Goal: Information Seeking & Learning: Learn about a topic

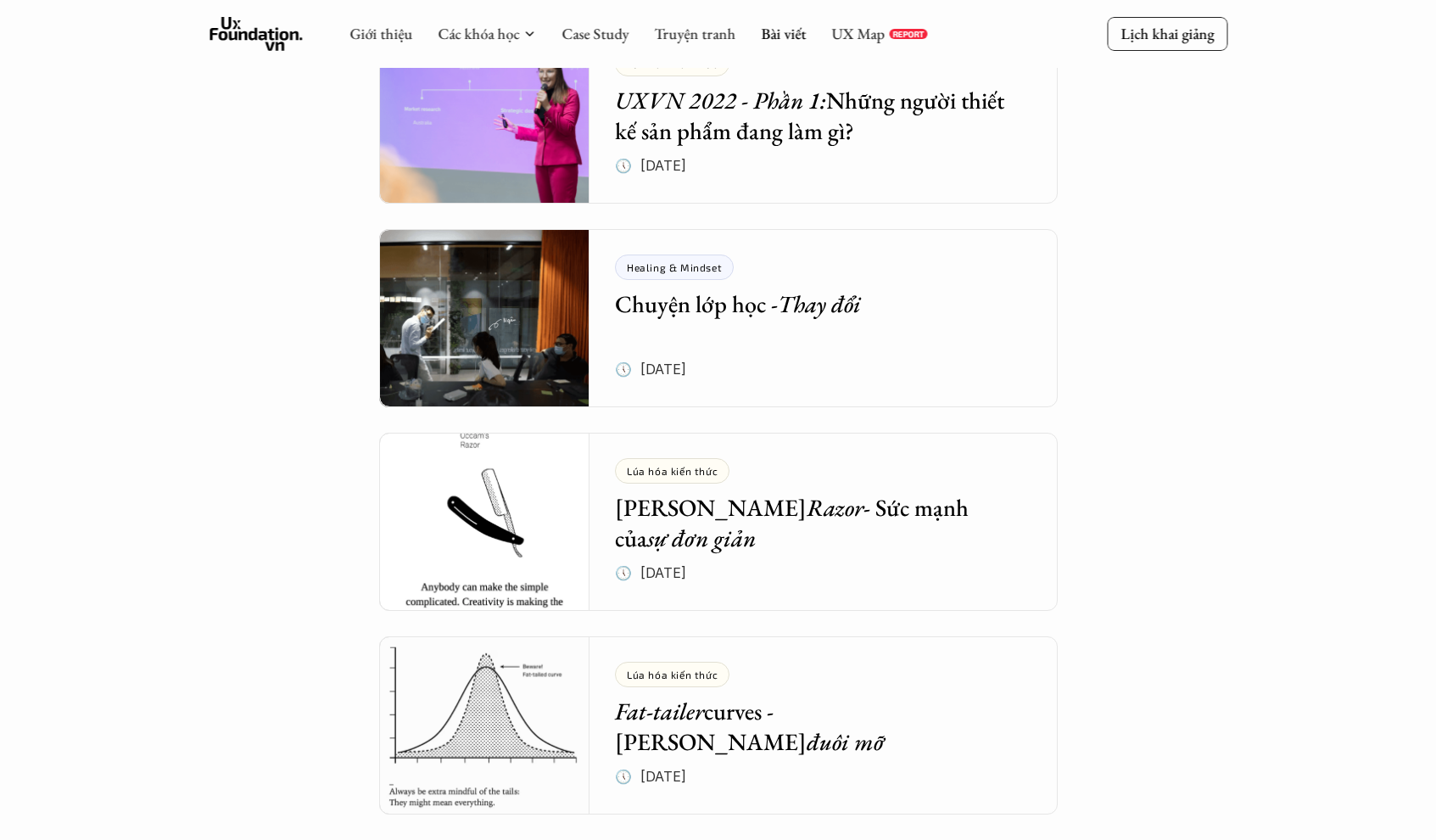
scroll to position [6667, 0]
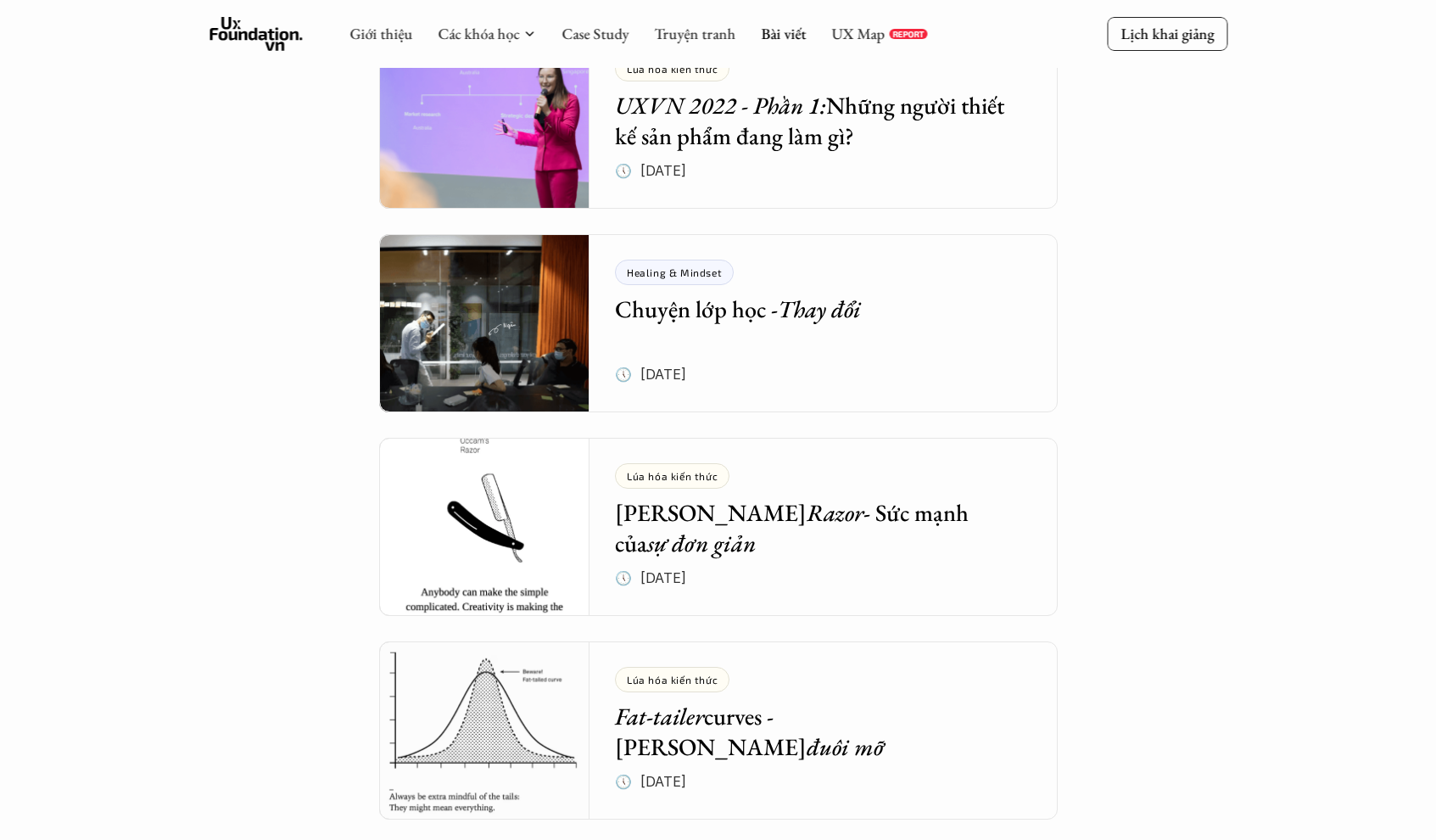
click at [500, 331] on img at bounding box center [484, 323] width 211 height 178
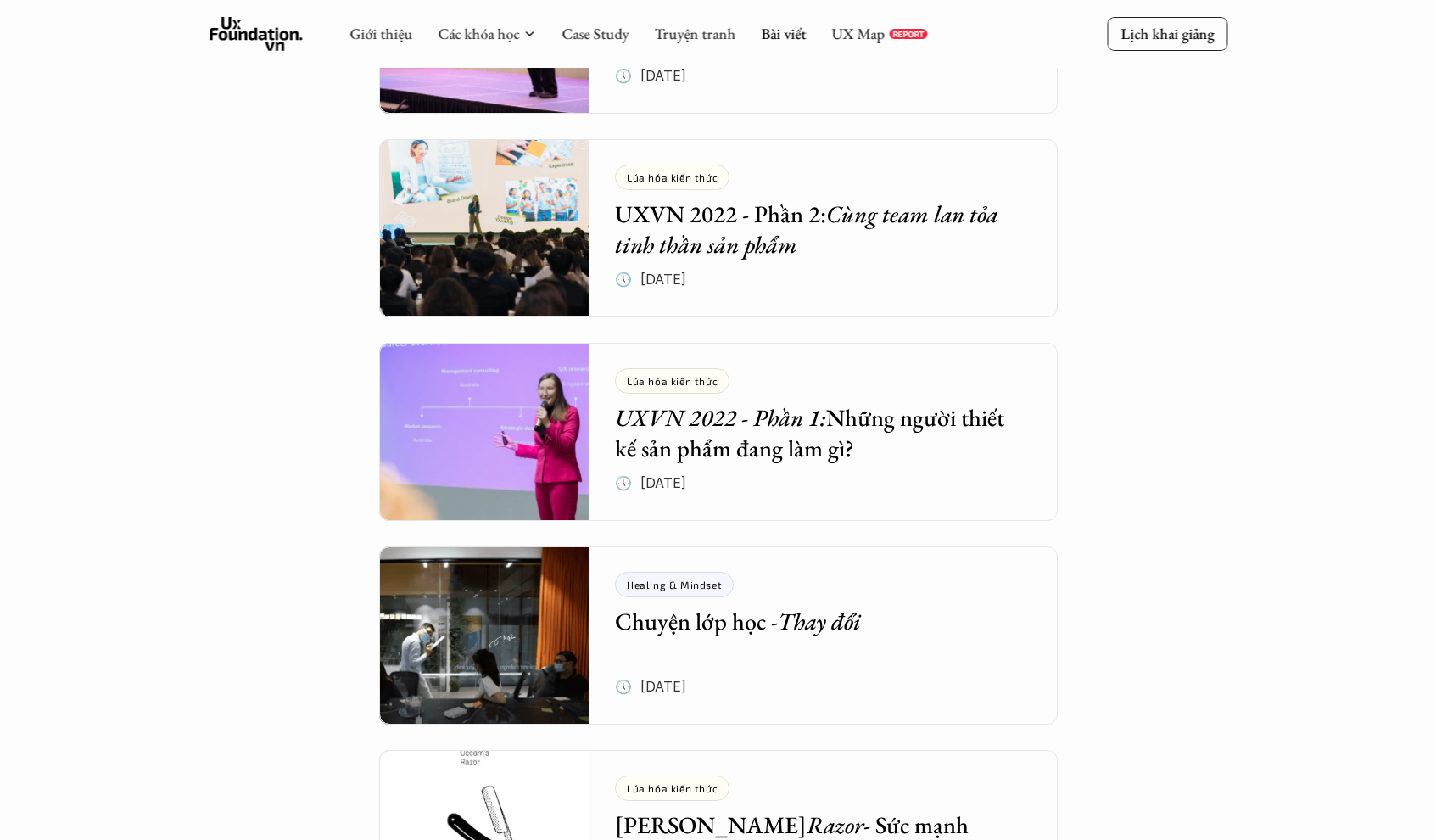
scroll to position [6354, 0]
drag, startPoint x: 770, startPoint y: 446, endPoint x: 761, endPoint y: 435, distance: 14.2
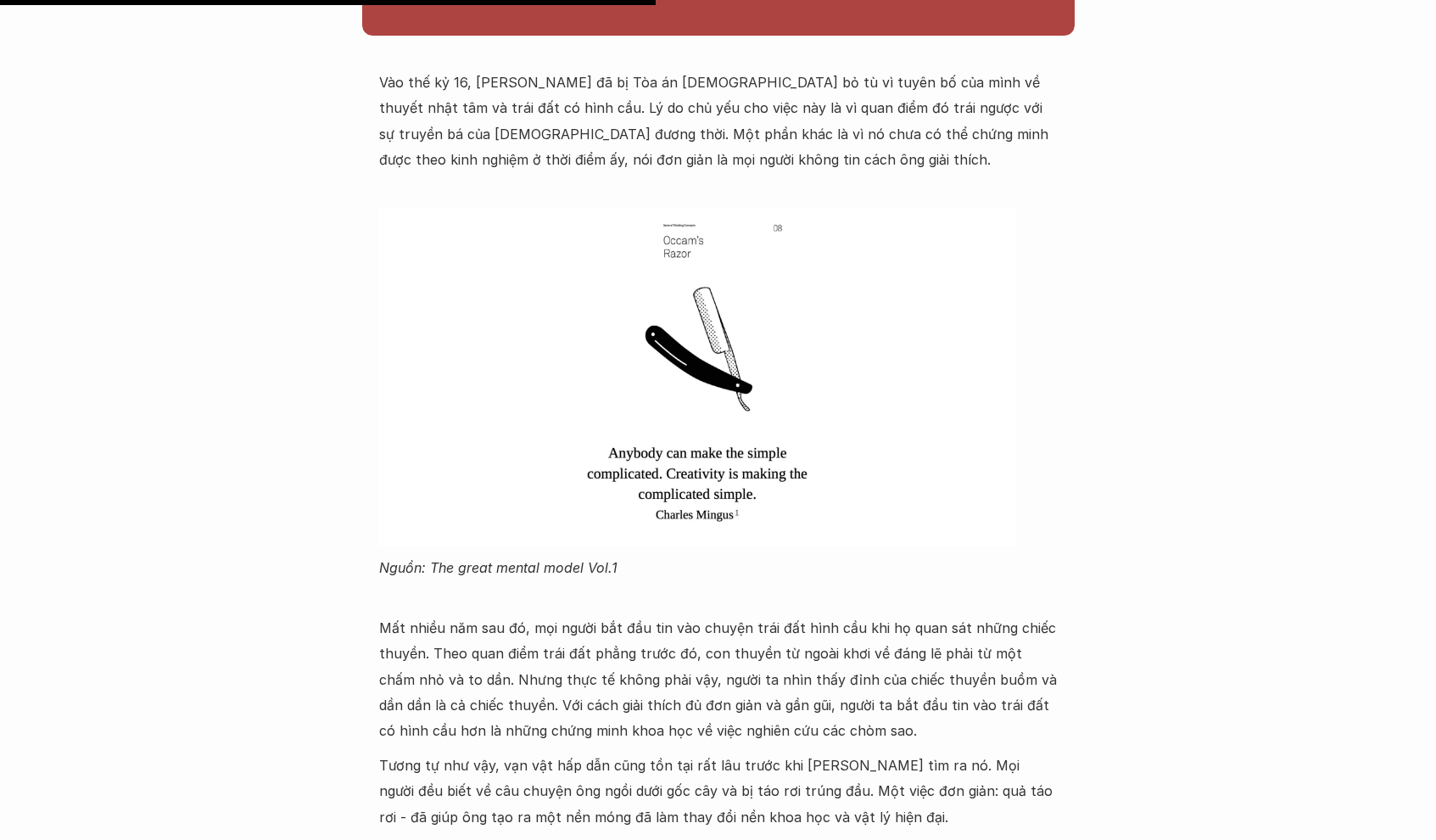
scroll to position [812, 0]
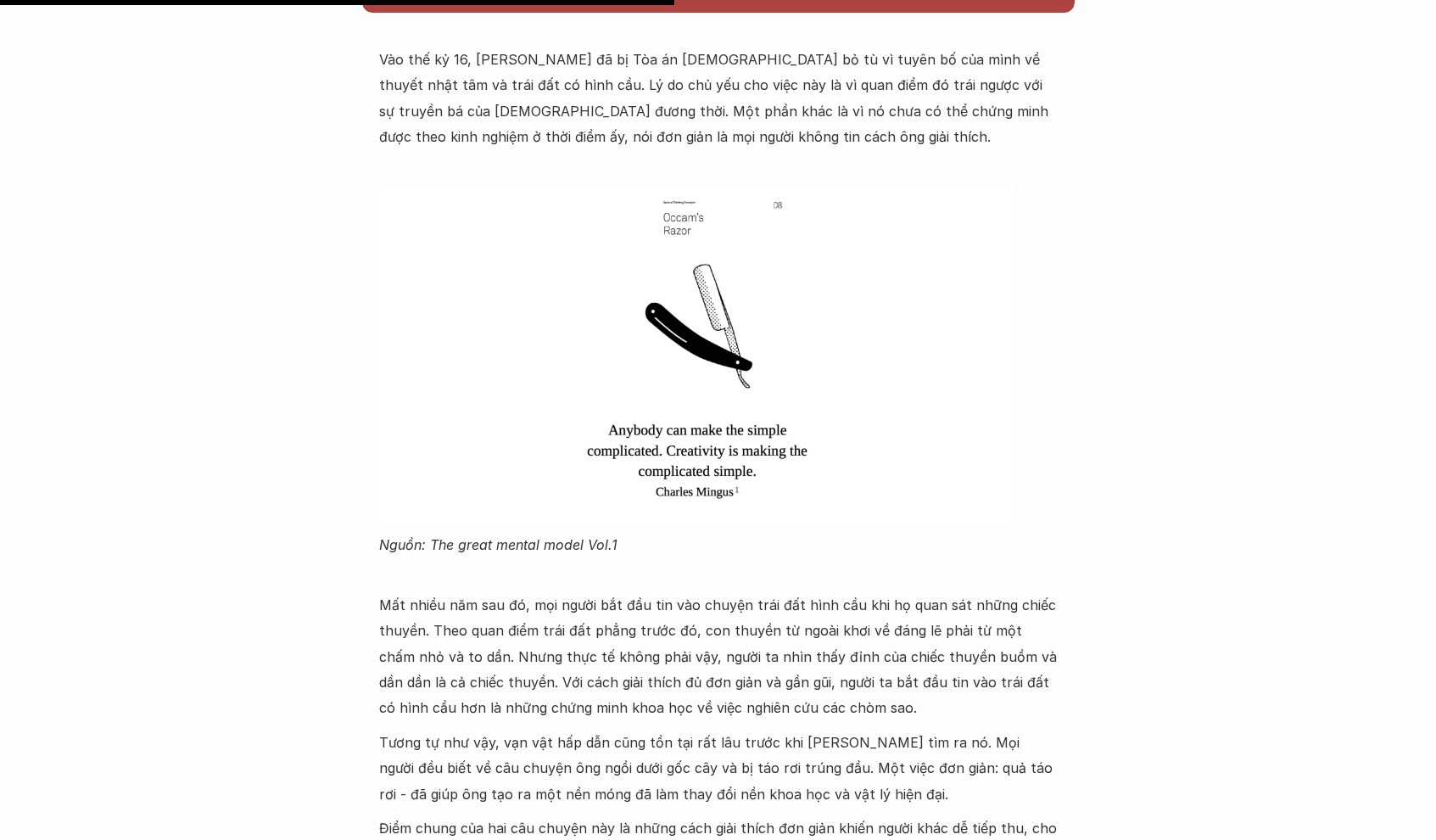
click at [1172, 210] on div "Lúa hóa kiến thức Occam's Razor - Sức mạnh của sự đơn giản 🕔 [DATE] 🧑‍🎓 Ông giá…" at bounding box center [718, 529] width 1436 height 2511
click at [217, 287] on div "Lúa hóa kiến thức Occam's Razor - Sức mạnh của sự đơn giản 🕔 [DATE] 🧑‍🎓 Ông giá…" at bounding box center [718, 529] width 1436 height 2511
click at [620, 339] on img at bounding box center [697, 353] width 636 height 339
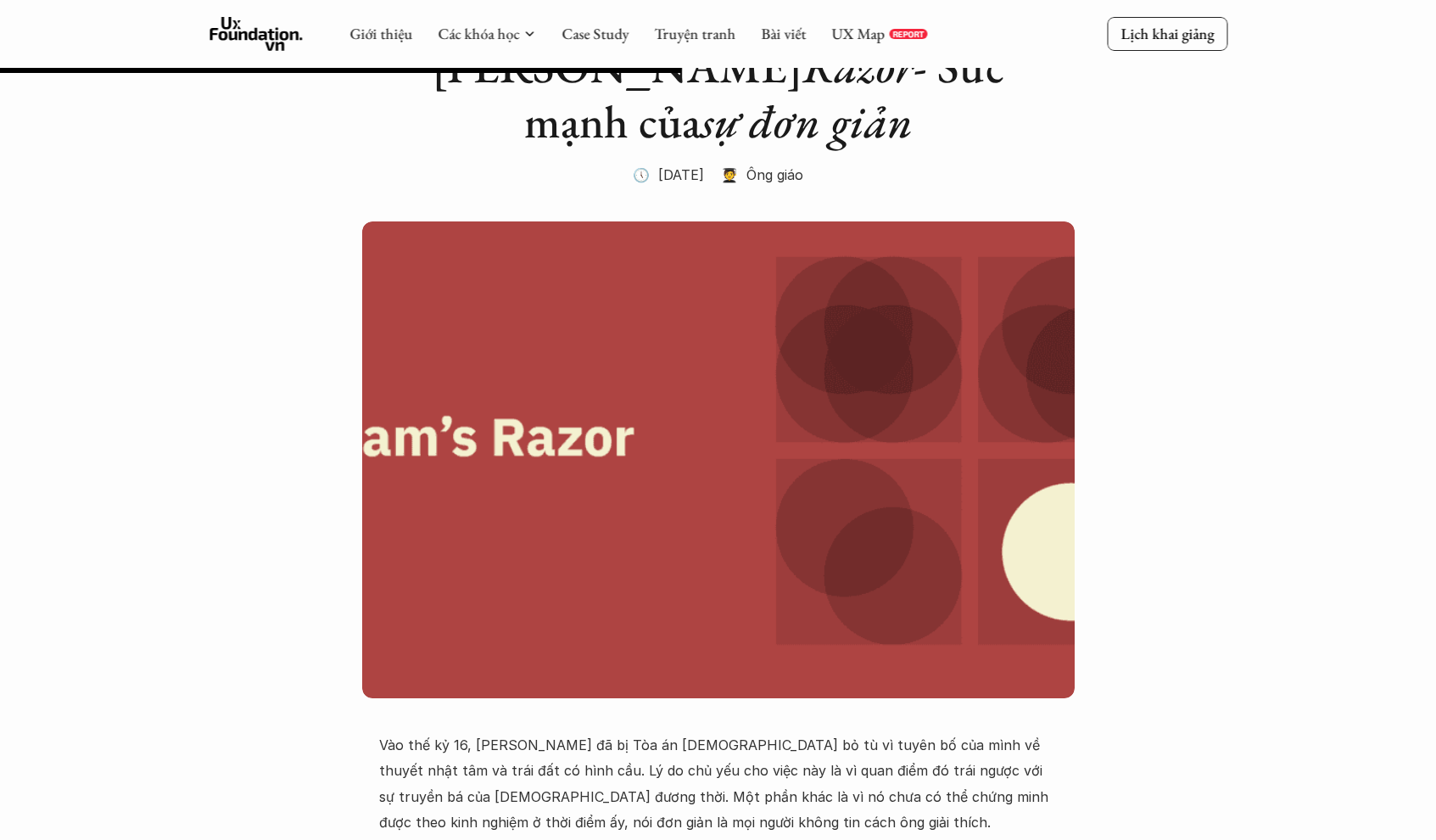
scroll to position [0, 0]
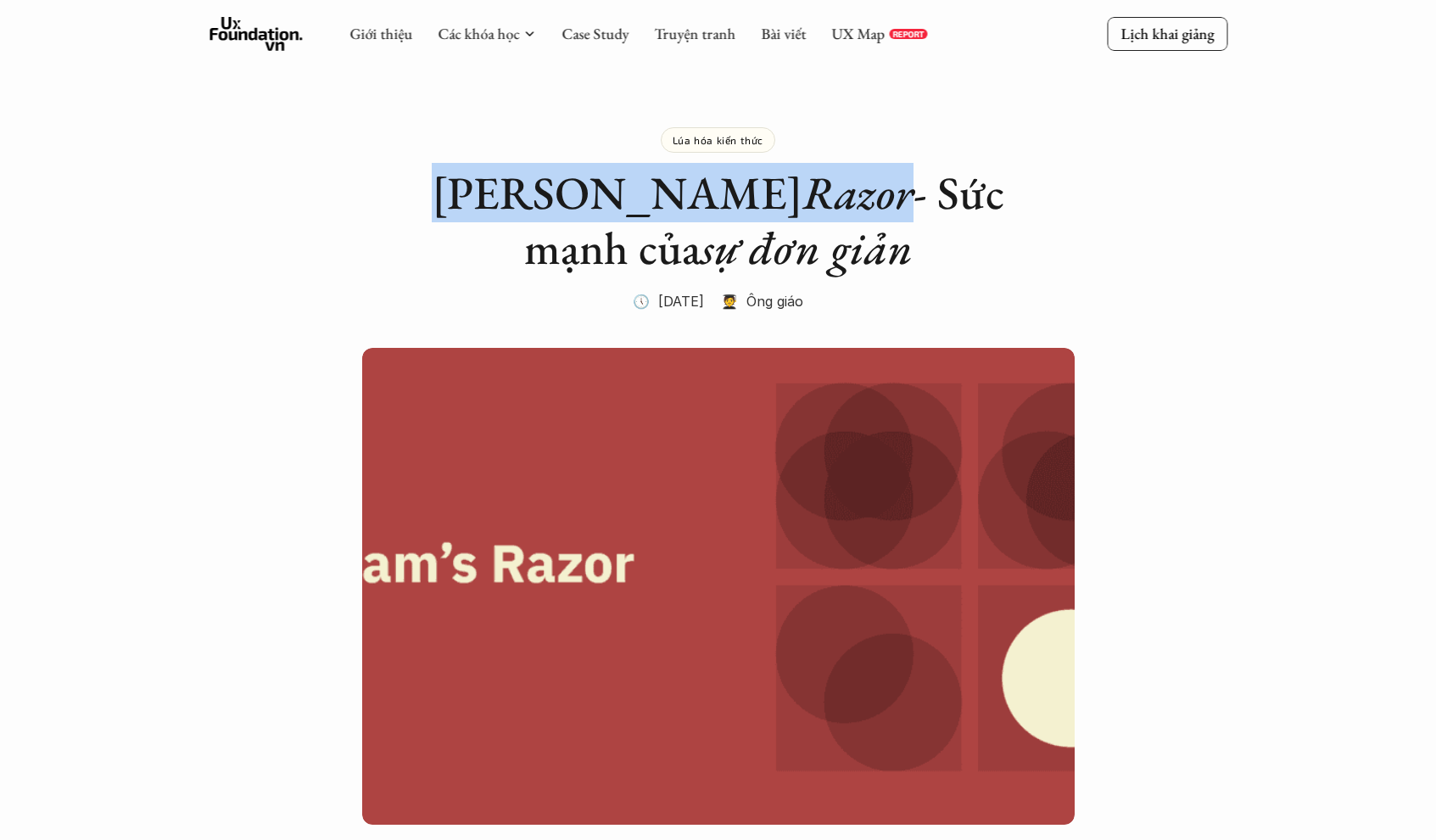
drag, startPoint x: 433, startPoint y: 196, endPoint x: 691, endPoint y: 215, distance: 258.7
click at [691, 216] on h1 "[PERSON_NAME] Razor - Sức mạnh của sự đơn giản" at bounding box center [718, 220] width 679 height 111
copy h1 "[PERSON_NAME] Razor"
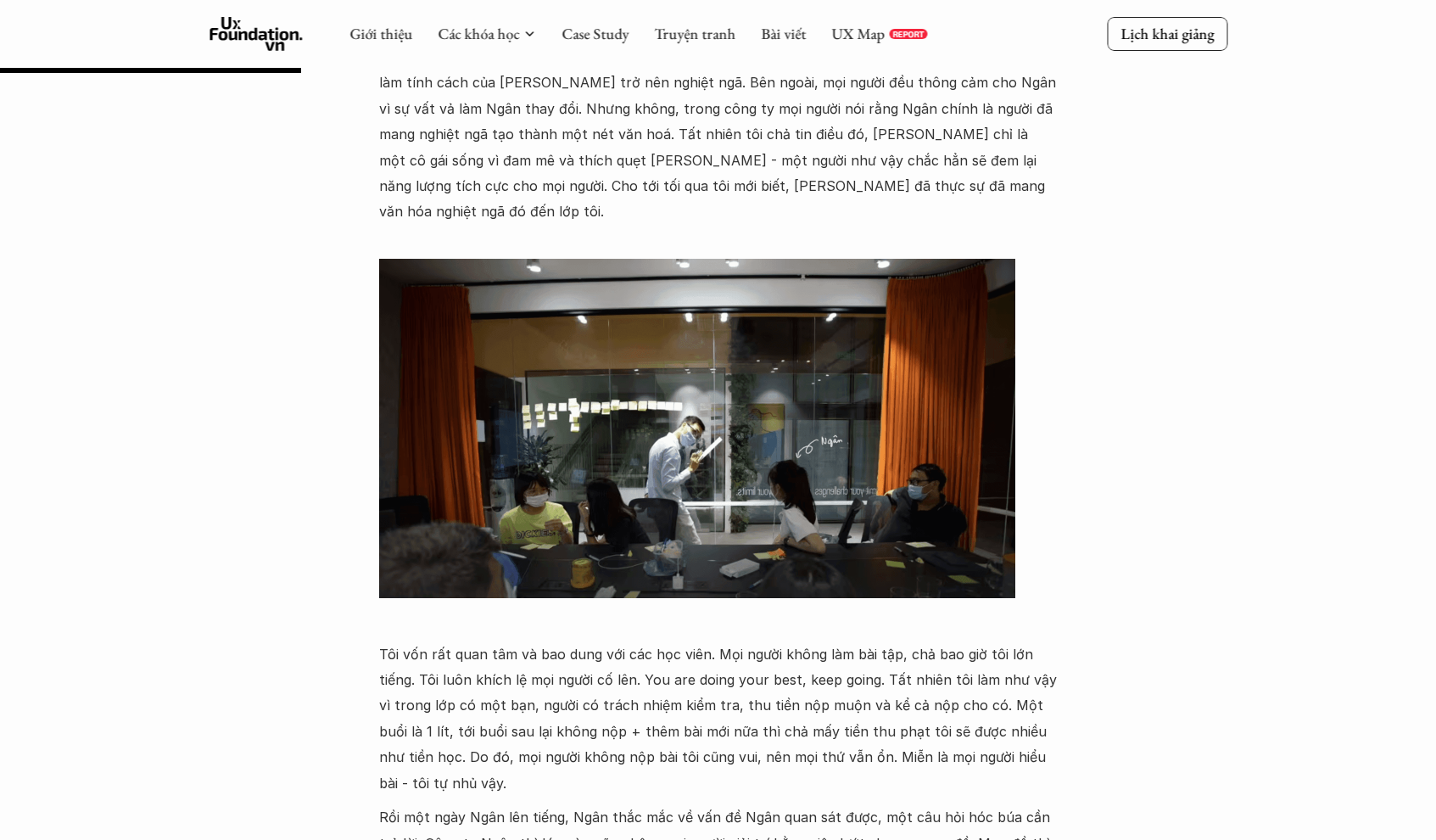
scroll to position [288, 0]
